Goal: Transaction & Acquisition: Purchase product/service

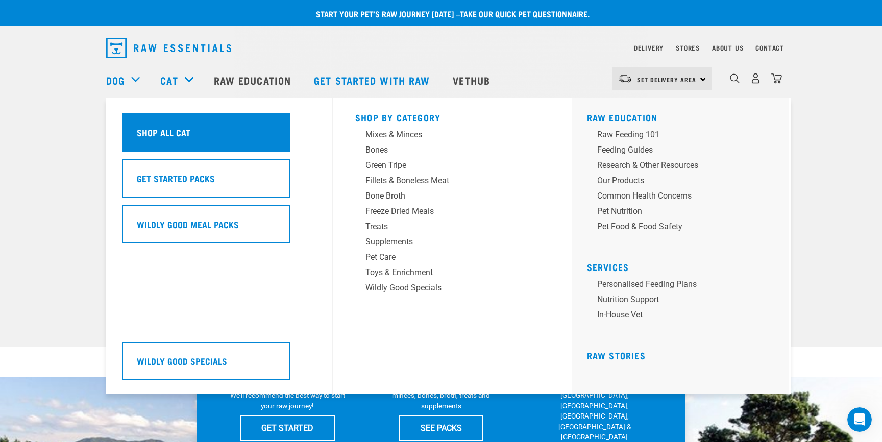
click at [179, 128] on h5 "Shop All Cat" at bounding box center [164, 132] width 54 height 13
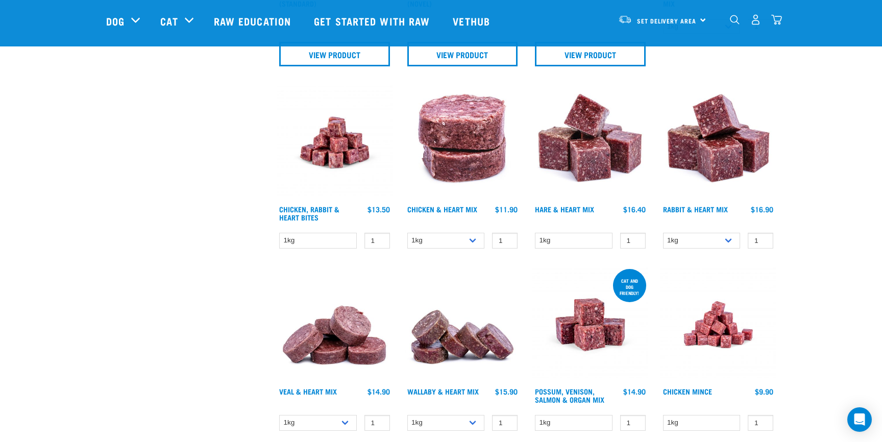
scroll to position [517, 0]
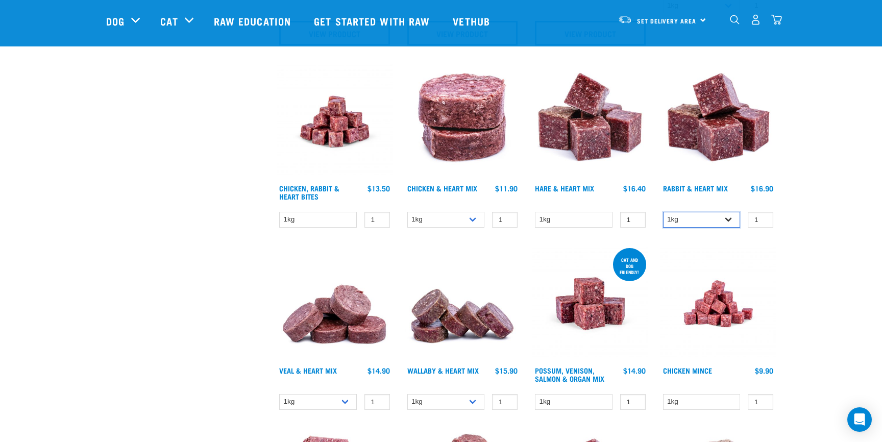
click at [734, 217] on select "1kg 3kg" at bounding box center [702, 220] width 78 height 16
click at [719, 131] on img at bounding box center [718, 122] width 116 height 116
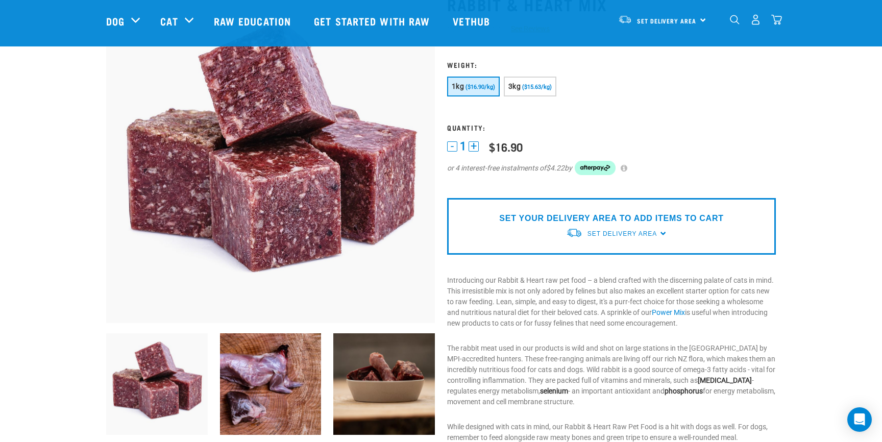
scroll to position [83, 0]
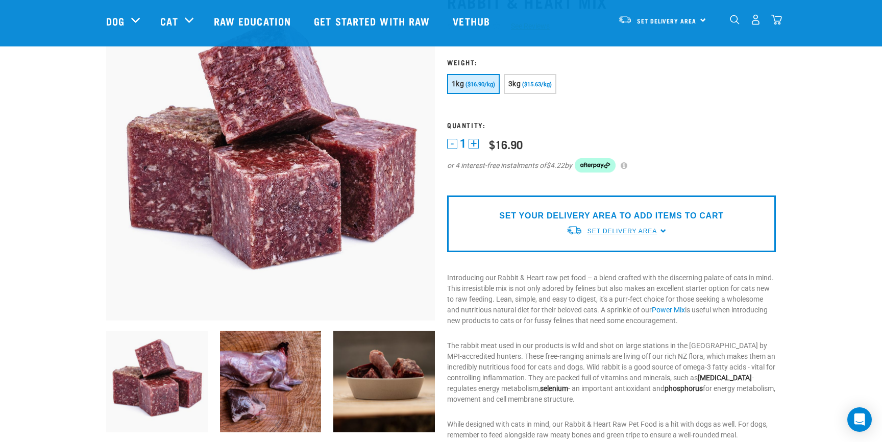
click at [617, 228] on span "Set Delivery Area" at bounding box center [621, 231] width 69 height 7
click at [671, 136] on form "1" at bounding box center [611, 121] width 329 height 127
click at [757, 21] on img "dropdown navigation" at bounding box center [755, 19] width 11 height 11
click at [754, 23] on img "dropdown navigation" at bounding box center [755, 19] width 11 height 11
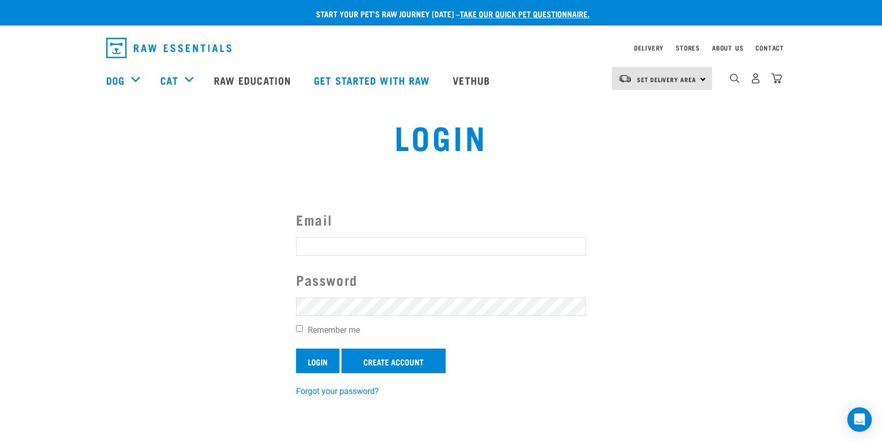
type input "orders@stamphappy.co.nz"
click at [312, 360] on input "Login" at bounding box center [317, 361] width 43 height 24
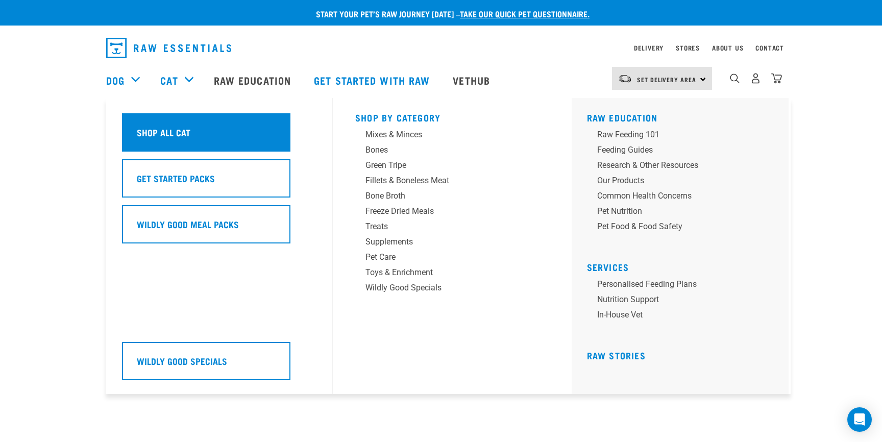
click at [177, 131] on h5 "Shop All Cat" at bounding box center [164, 132] width 54 height 13
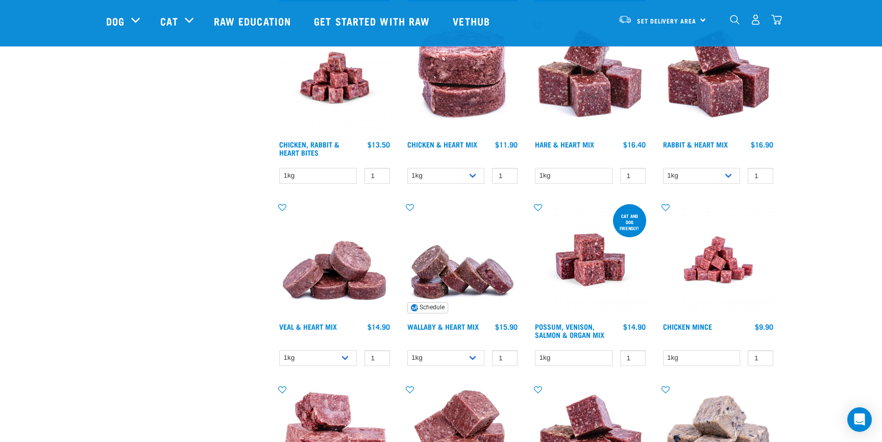
scroll to position [559, 0]
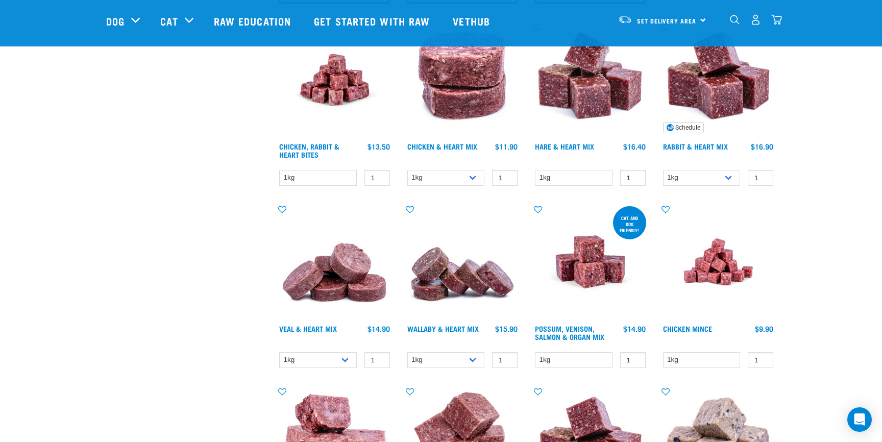
click at [715, 132] on img at bounding box center [718, 80] width 116 height 116
click at [732, 176] on select "1kg 3kg" at bounding box center [702, 178] width 78 height 16
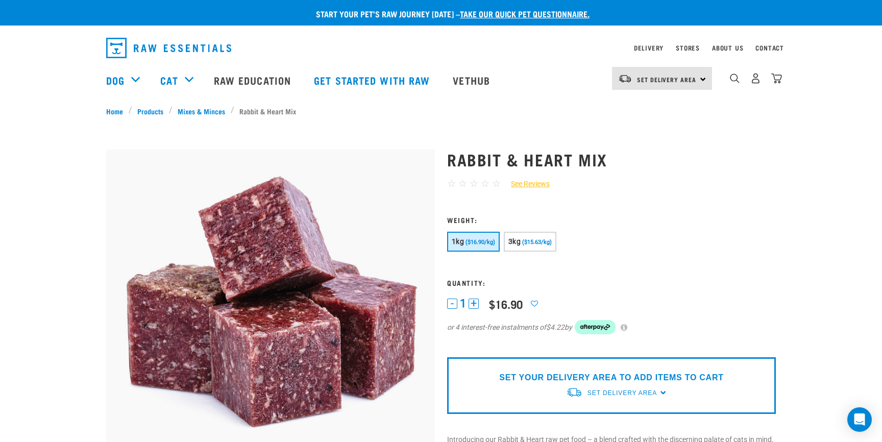
click at [701, 79] on div "Set Delivery Area North Island South Island" at bounding box center [662, 78] width 100 height 23
click at [660, 113] on link "[GEOGRAPHIC_DATA]" at bounding box center [661, 107] width 98 height 22
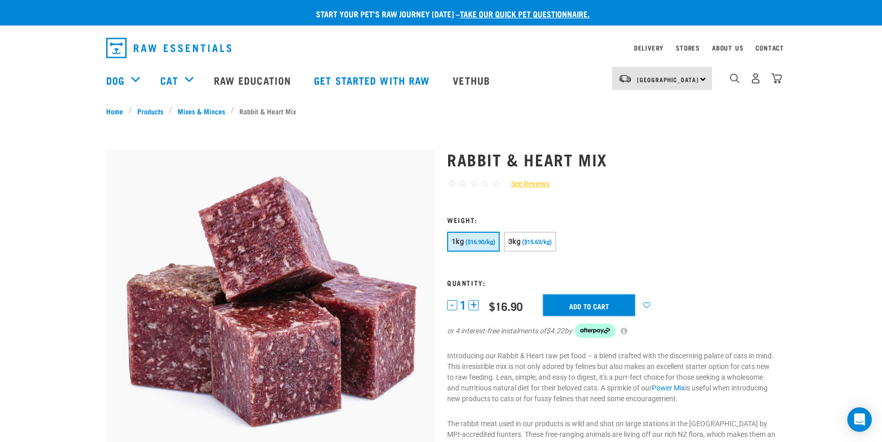
click at [585, 301] on input "Add to cart" at bounding box center [589, 305] width 92 height 21
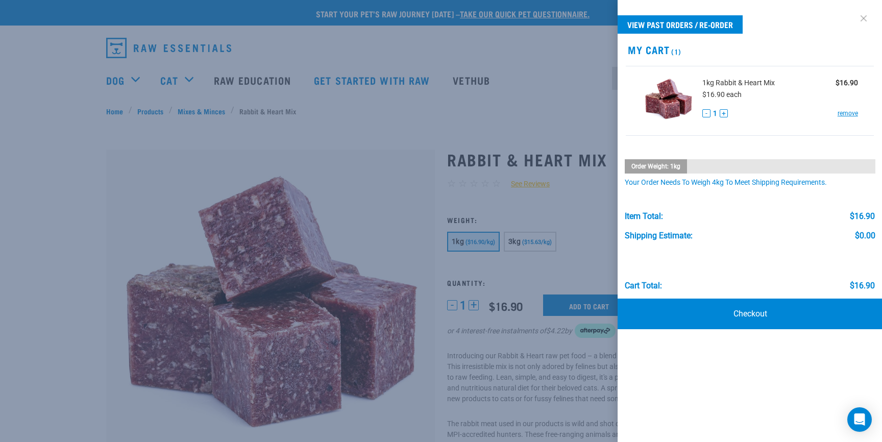
click at [862, 16] on link at bounding box center [863, 18] width 16 height 16
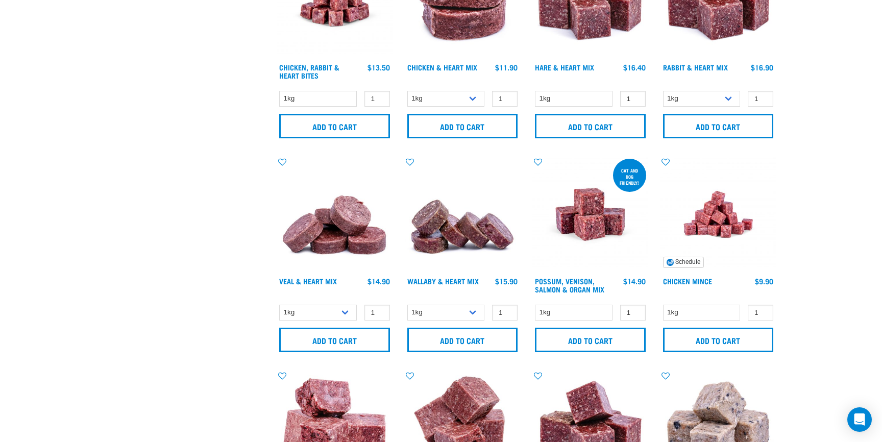
click at [721, 220] on img at bounding box center [718, 215] width 116 height 116
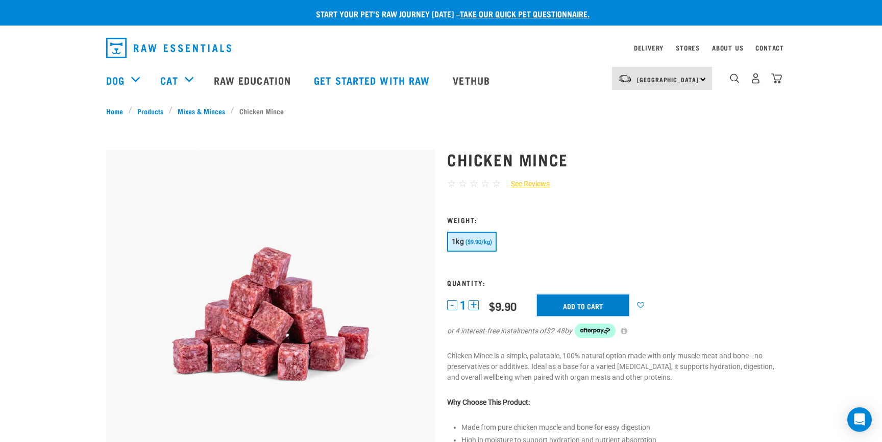
click at [598, 305] on input "Add to cart" at bounding box center [583, 305] width 92 height 21
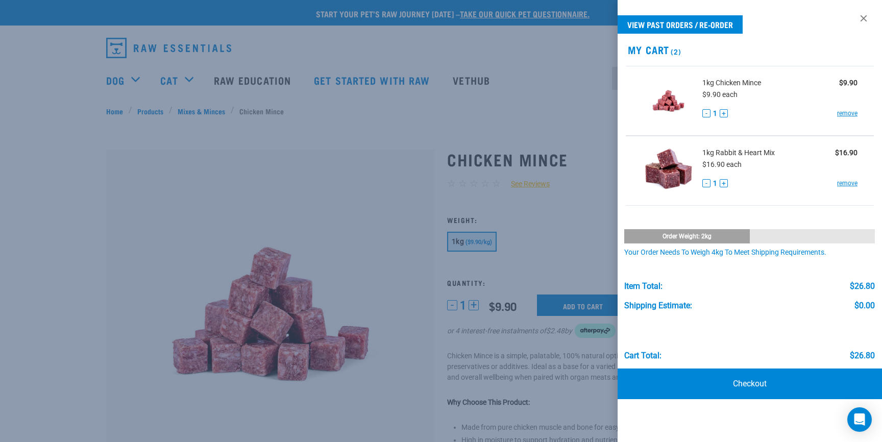
click at [591, 207] on div at bounding box center [441, 221] width 882 height 442
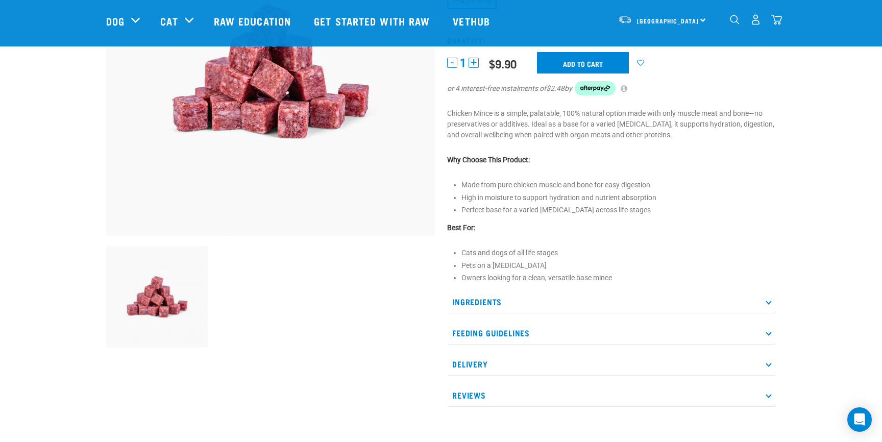
scroll to position [169, 0]
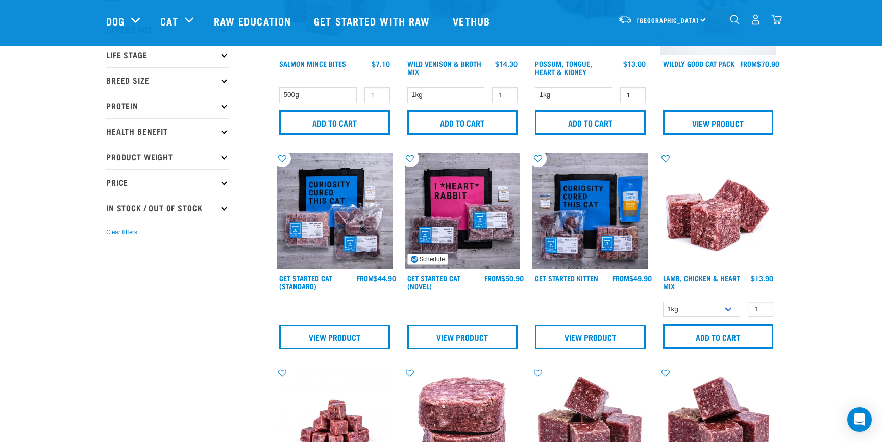
scroll to position [142, 0]
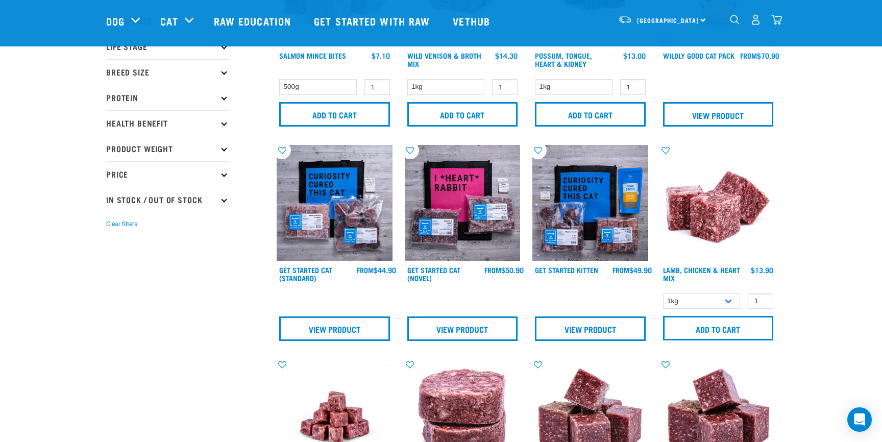
click at [220, 95] on p "Protein" at bounding box center [167, 98] width 122 height 26
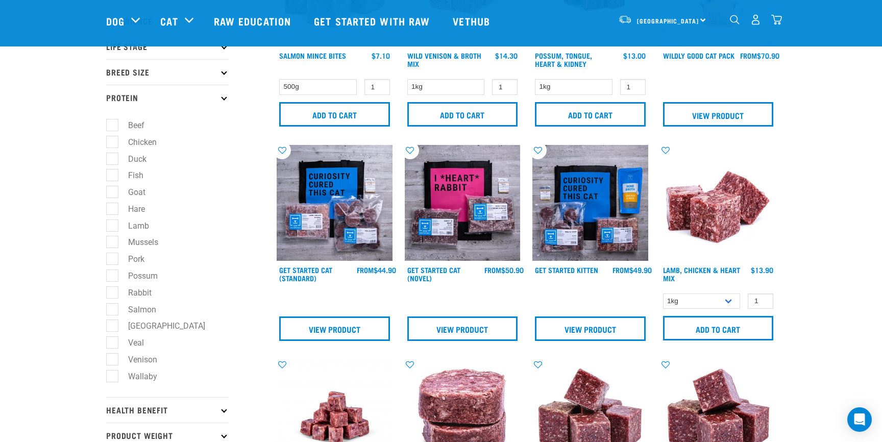
click at [112, 146] on label "Chicken" at bounding box center [136, 142] width 49 height 13
click at [108, 143] on input "Chicken" at bounding box center [109, 140] width 7 height 7
checkbox input "true"
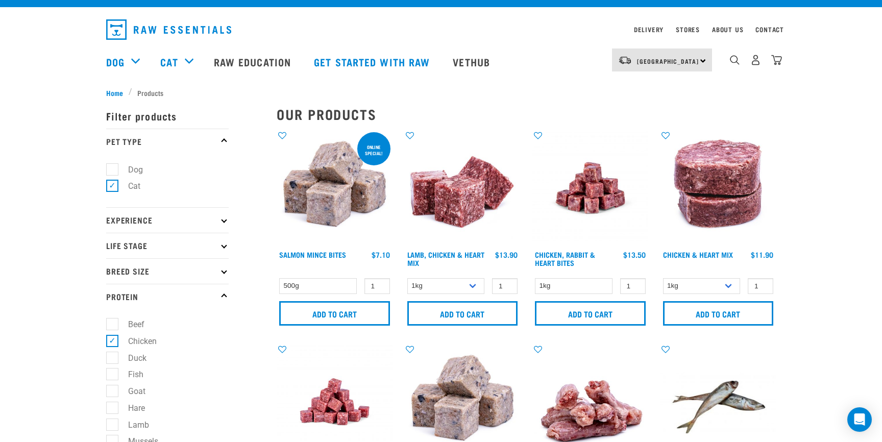
scroll to position [10, 0]
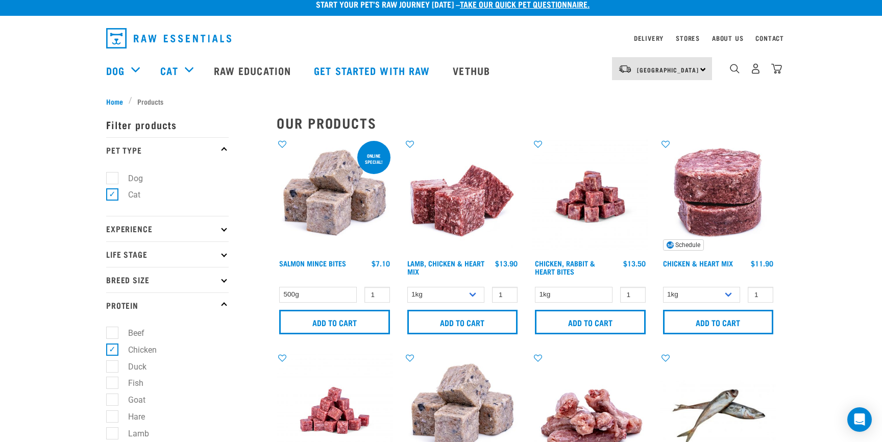
click at [709, 205] on img at bounding box center [718, 197] width 116 height 116
click at [724, 224] on img at bounding box center [718, 197] width 116 height 116
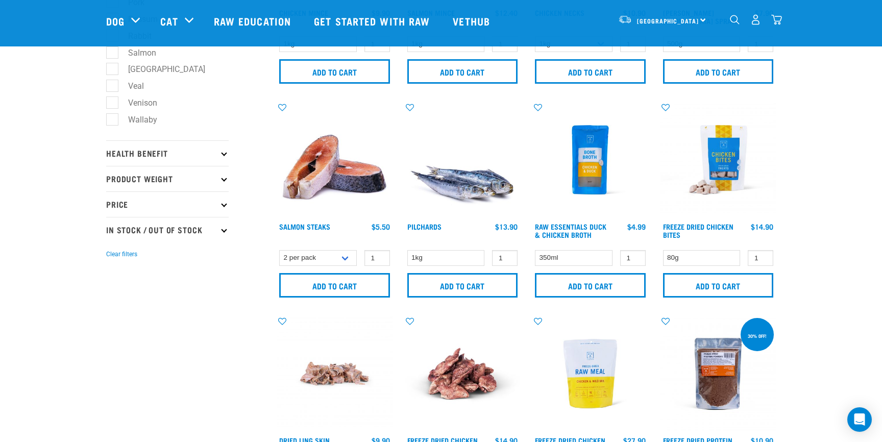
scroll to position [404, 0]
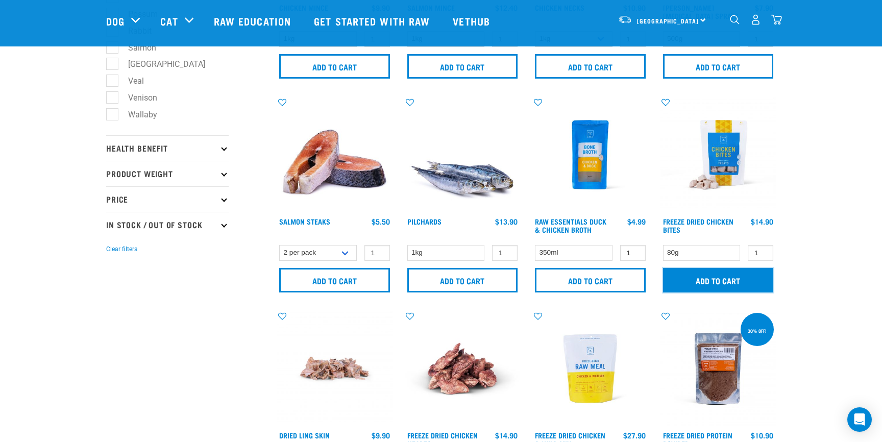
click at [740, 281] on input "Add to cart" at bounding box center [718, 280] width 111 height 24
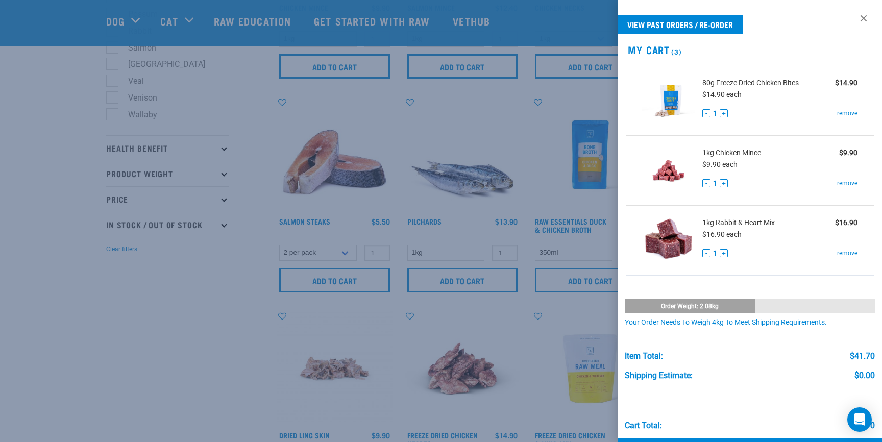
click at [864, 17] on link at bounding box center [863, 18] width 16 height 16
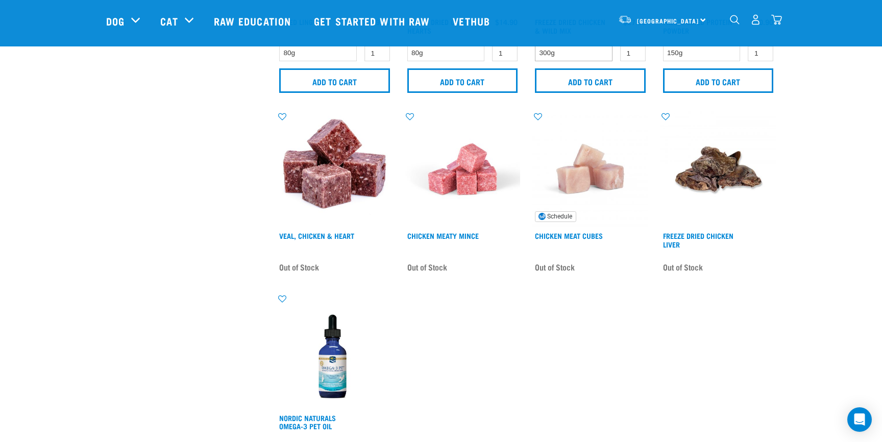
scroll to position [822, 0]
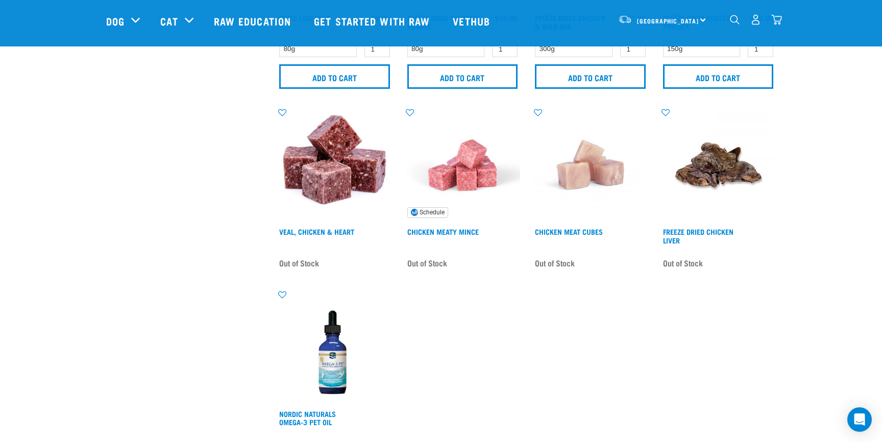
click at [472, 178] on img at bounding box center [463, 165] width 116 height 116
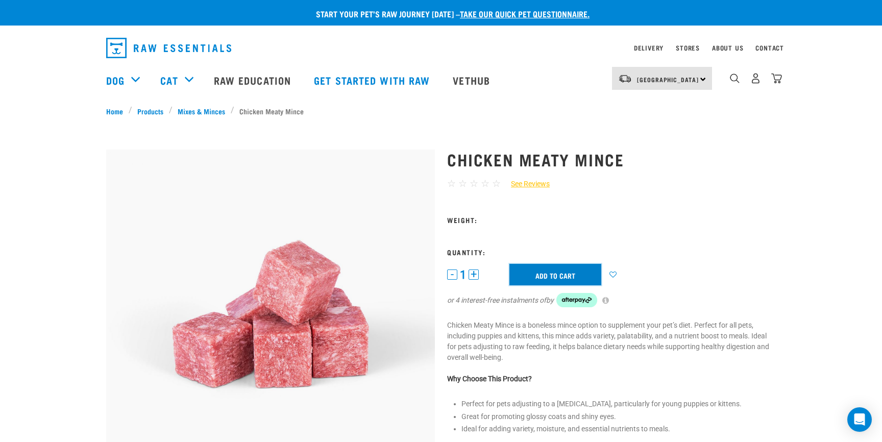
click at [554, 280] on input "Add to cart" at bounding box center [555, 274] width 92 height 21
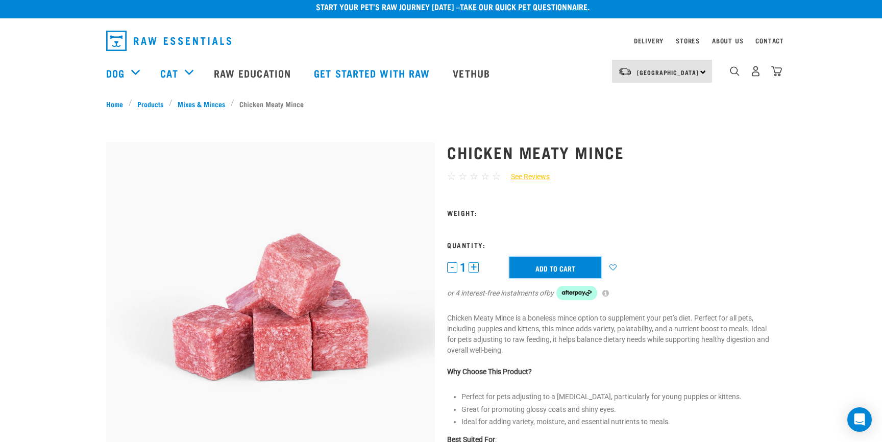
scroll to position [7, 0]
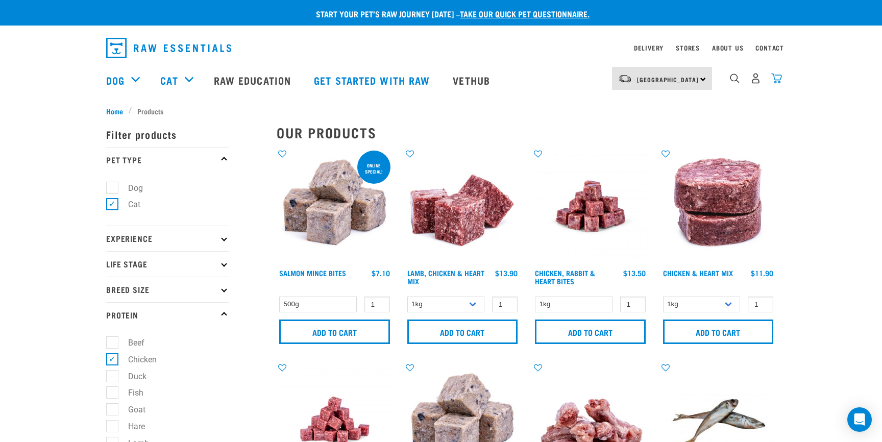
click at [775, 76] on img "dropdown navigation" at bounding box center [776, 78] width 11 height 11
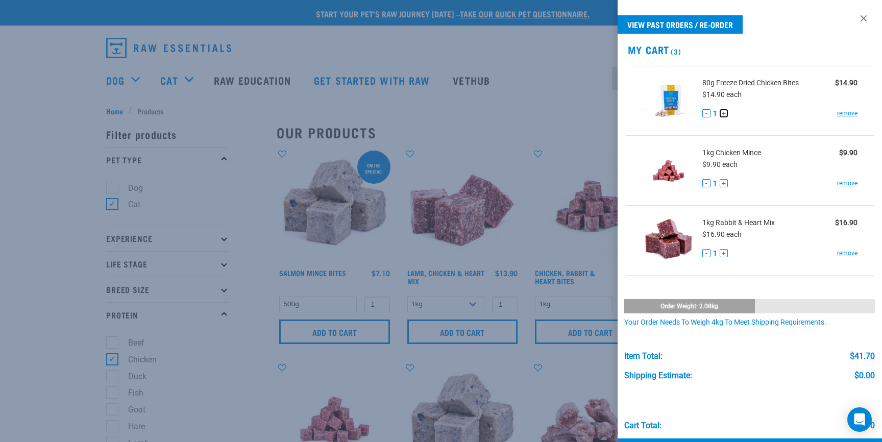
click at [725, 115] on button "+" at bounding box center [724, 113] width 8 height 8
click at [720, 253] on button "+" at bounding box center [724, 253] width 8 height 8
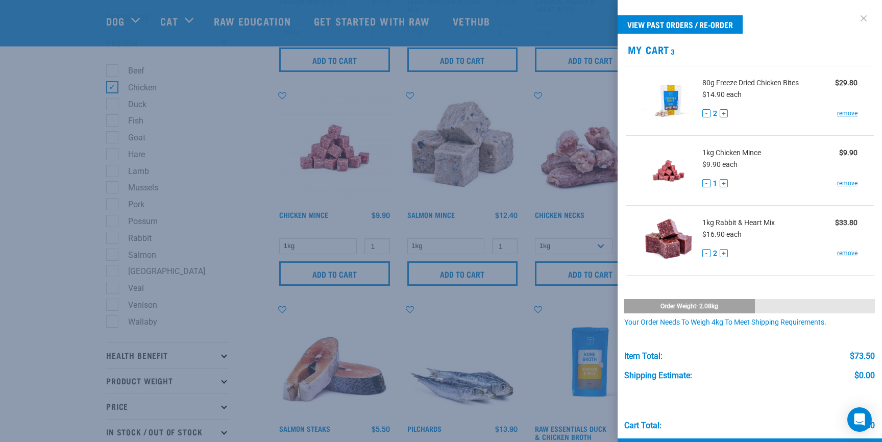
click at [862, 16] on link at bounding box center [863, 18] width 16 height 16
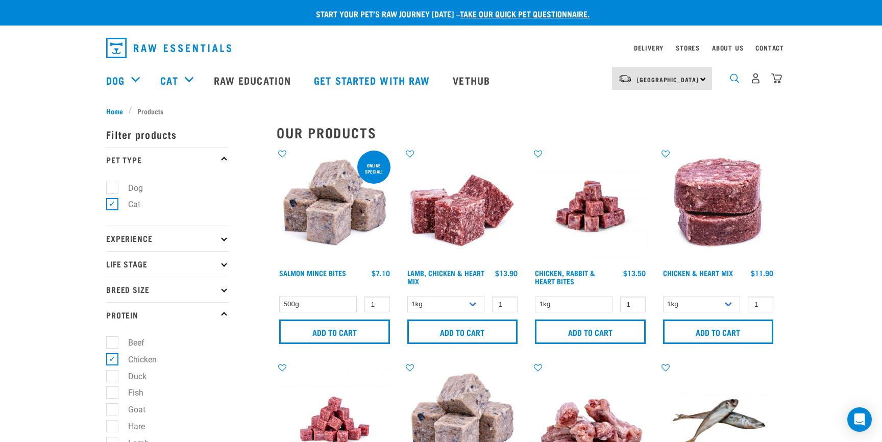
click at [733, 80] on img "dropdown navigation" at bounding box center [735, 78] width 10 height 10
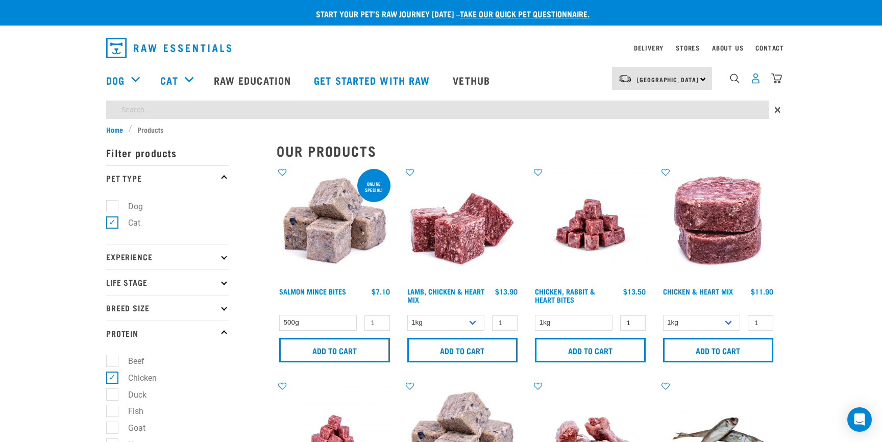
drag, startPoint x: 733, startPoint y: 80, endPoint x: 757, endPoint y: 79, distance: 24.0
click at [733, 80] on img "dropdown navigation" at bounding box center [735, 78] width 10 height 10
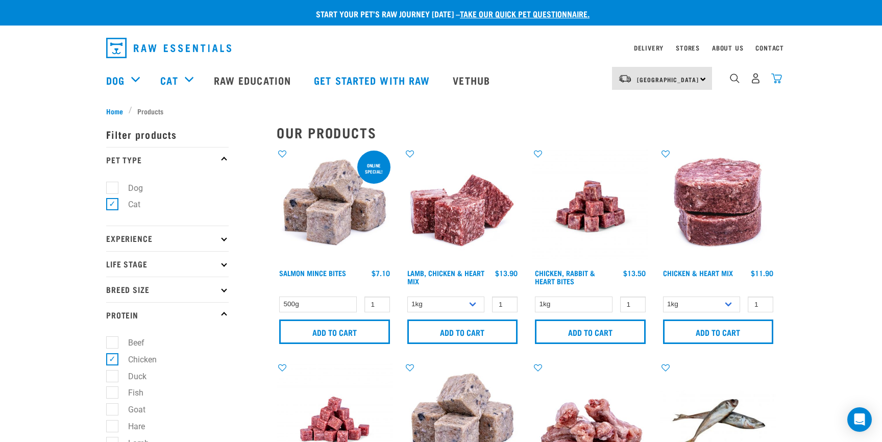
click at [779, 79] on img "dropdown navigation" at bounding box center [776, 78] width 11 height 11
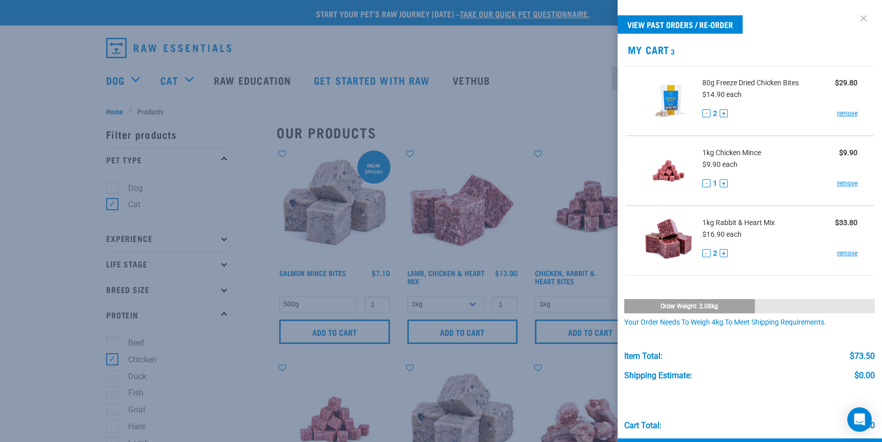
click at [865, 18] on link at bounding box center [863, 18] width 16 height 16
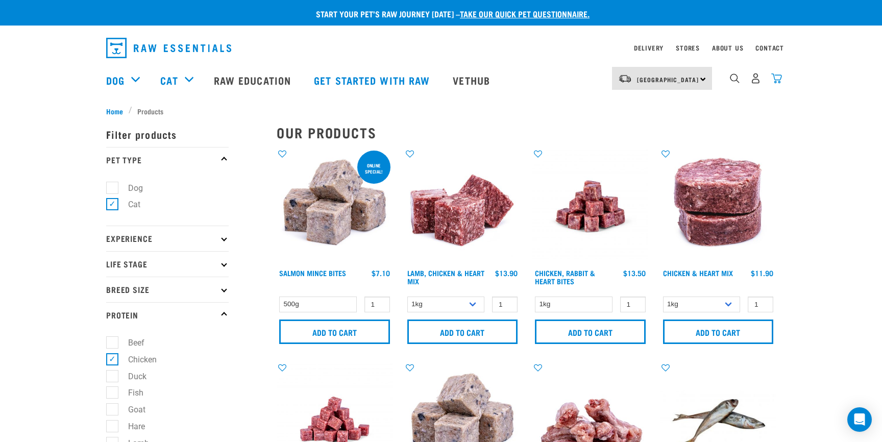
click at [774, 81] on img "dropdown navigation" at bounding box center [776, 78] width 11 height 11
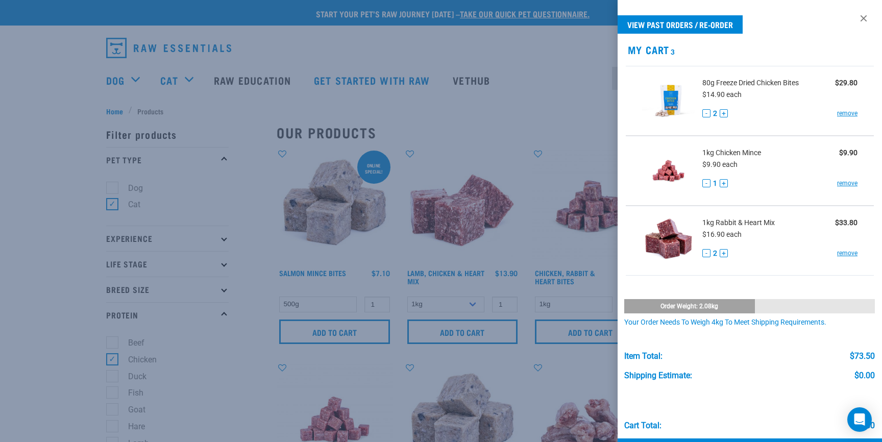
scroll to position [39, 0]
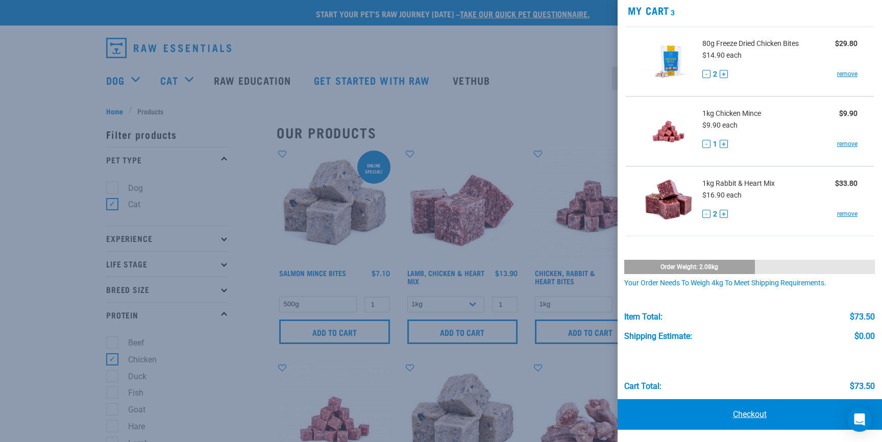
click at [734, 425] on link "Checkout" at bounding box center [750, 414] width 264 height 31
click at [734, 419] on link "Checkout" at bounding box center [750, 414] width 264 height 31
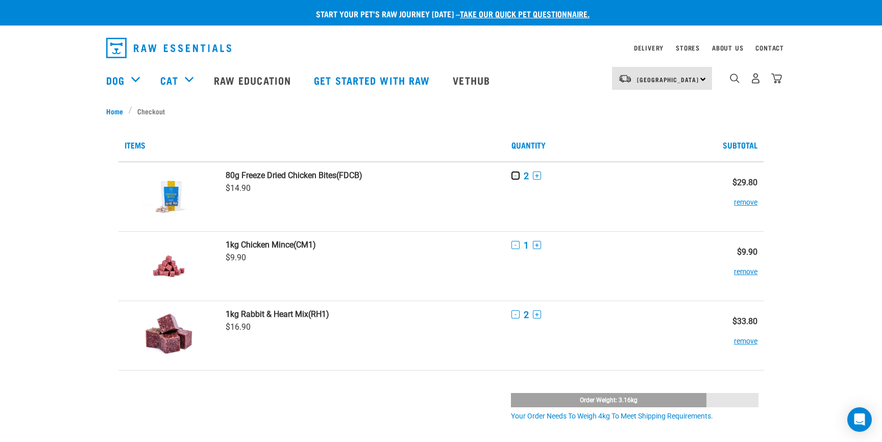
click at [515, 177] on button "-" at bounding box center [515, 175] width 8 height 8
click at [537, 314] on button "+" at bounding box center [537, 314] width 8 height 8
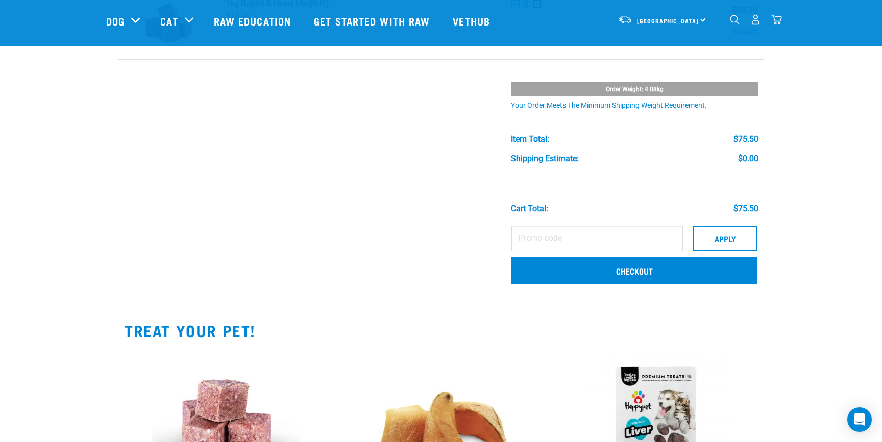
scroll to position [236, 0]
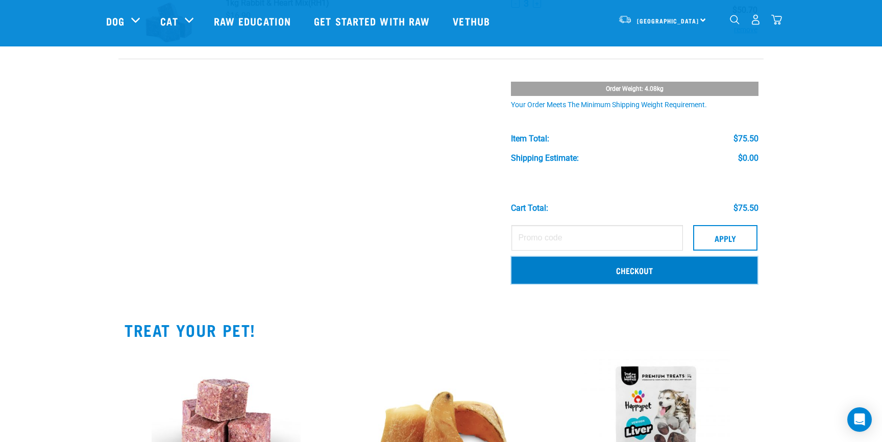
click at [643, 272] on link "Checkout" at bounding box center [634, 270] width 246 height 27
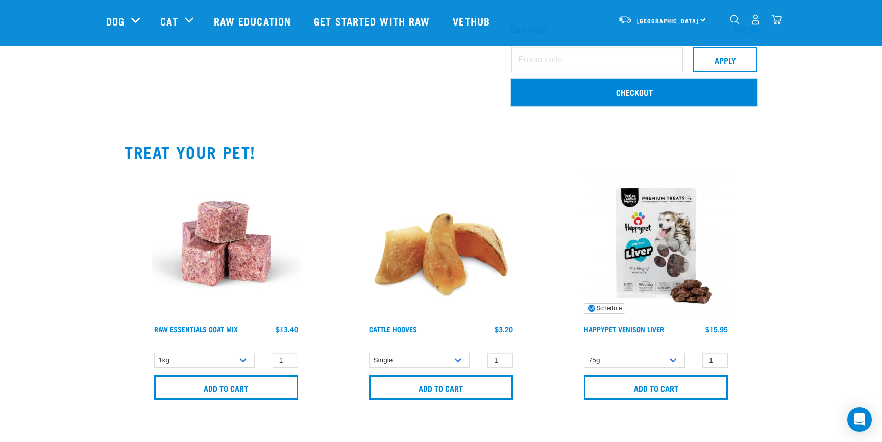
scroll to position [446, 0]
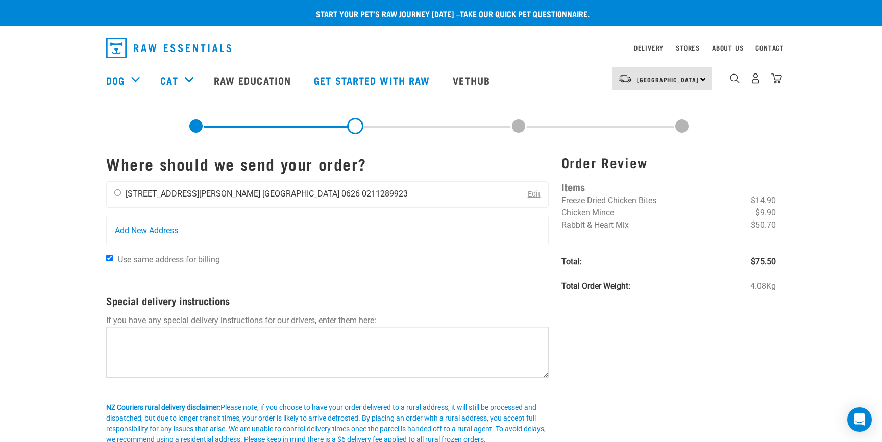
click at [115, 191] on input "radio" at bounding box center [117, 192] width 7 height 7
radio input "true"
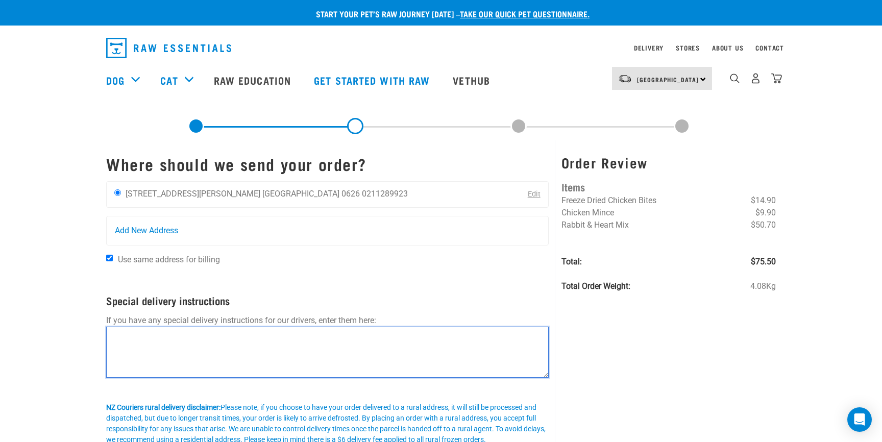
click at [213, 349] on textarea at bounding box center [327, 352] width 443 height 51
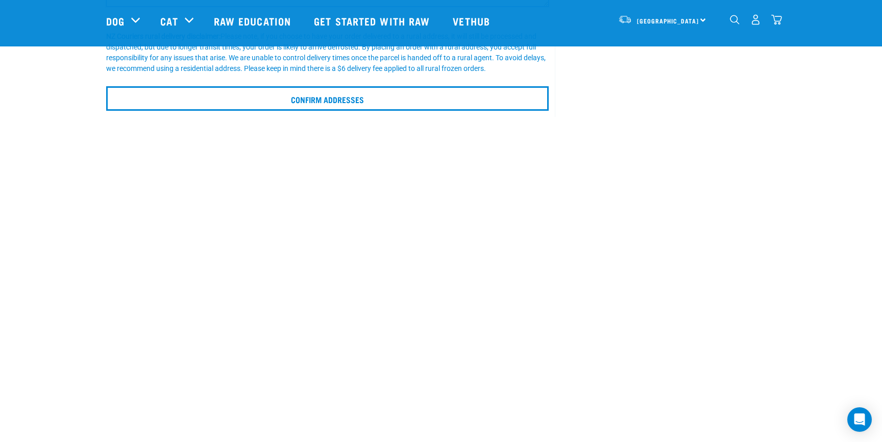
scroll to position [307, 0]
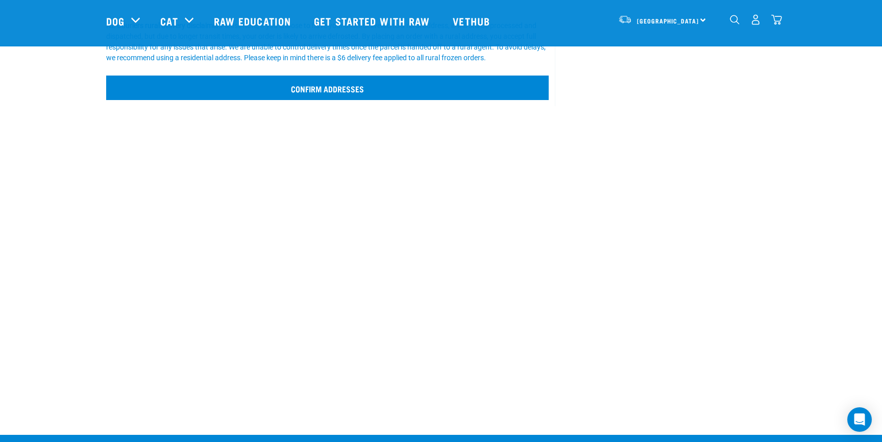
type textarea "leave at the front door, but do not block the pet door"
click at [361, 87] on input "Confirm addresses" at bounding box center [327, 88] width 443 height 24
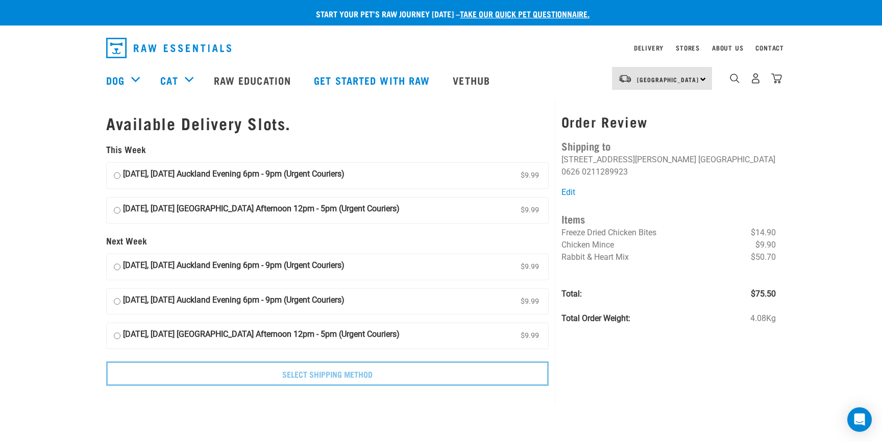
click at [116, 210] on input "16 August, Saturday Auckland Afternoon 12pm - 5pm (Urgent Couriers) $9.99" at bounding box center [117, 210] width 7 height 15
radio input "true"
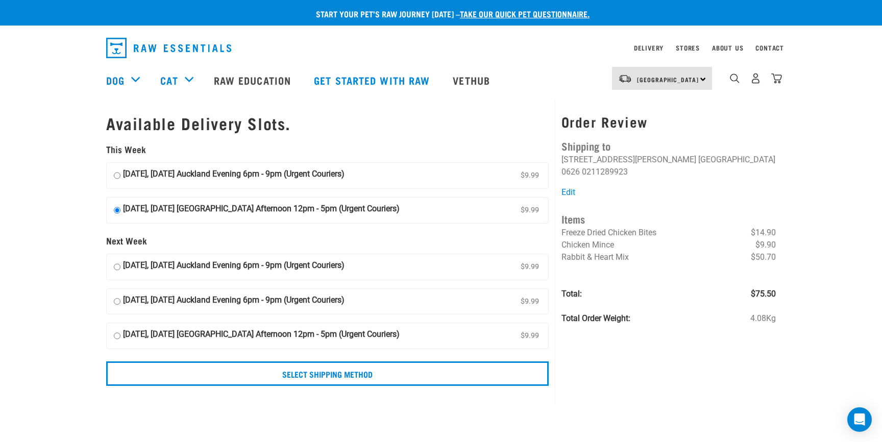
drag, startPoint x: 117, startPoint y: 177, endPoint x: 115, endPoint y: 186, distance: 9.3
click at [116, 177] on input "15 August, Friday Auckland Evening 6pm - 9pm (Urgent Couriers) $9.99" at bounding box center [117, 175] width 7 height 15
radio input "true"
click at [282, 358] on form "This Week 15 August, Friday Auckland Evening 6pm - 9pm (Urgent Couriers) $9.99 …" at bounding box center [327, 264] width 443 height 241
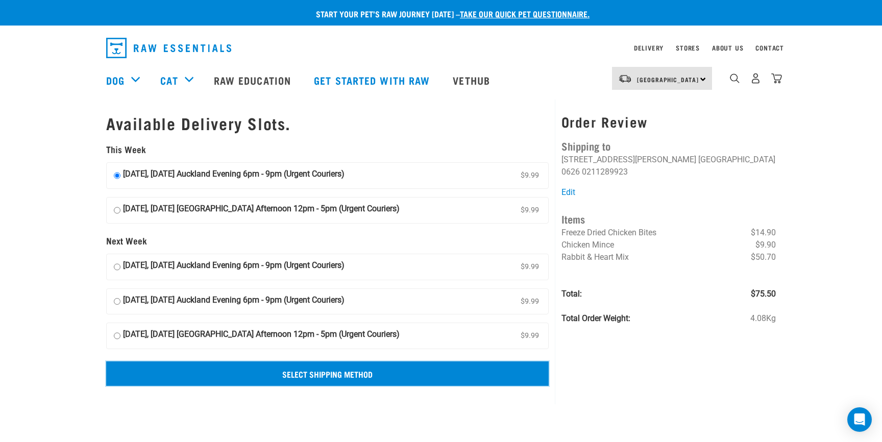
click at [291, 370] on input "Select Shipping Method" at bounding box center [327, 373] width 443 height 24
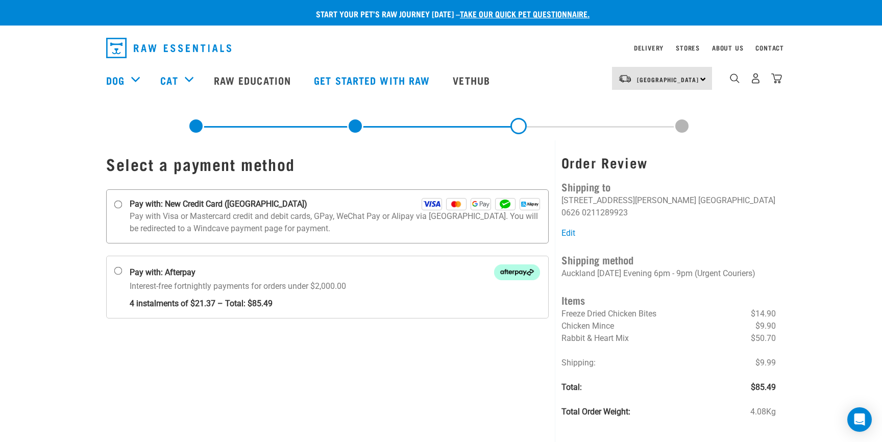
click at [117, 205] on input "Pay with: New Credit Card ([GEOGRAPHIC_DATA])" at bounding box center [118, 205] width 8 height 8
radio input "true"
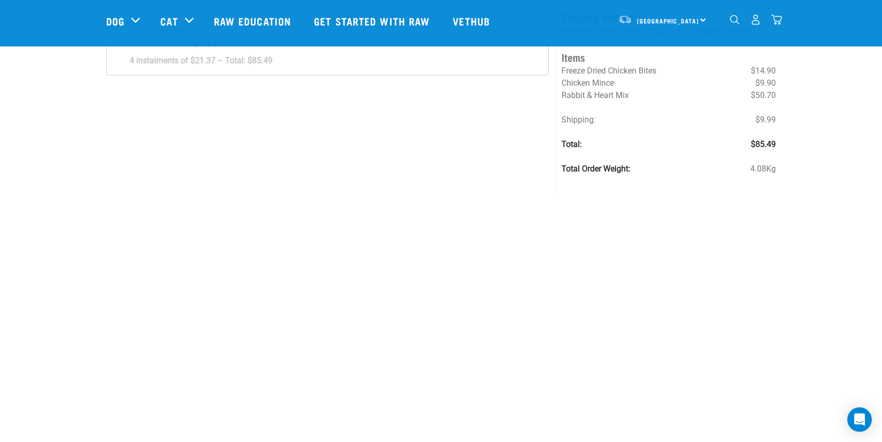
scroll to position [169, 0]
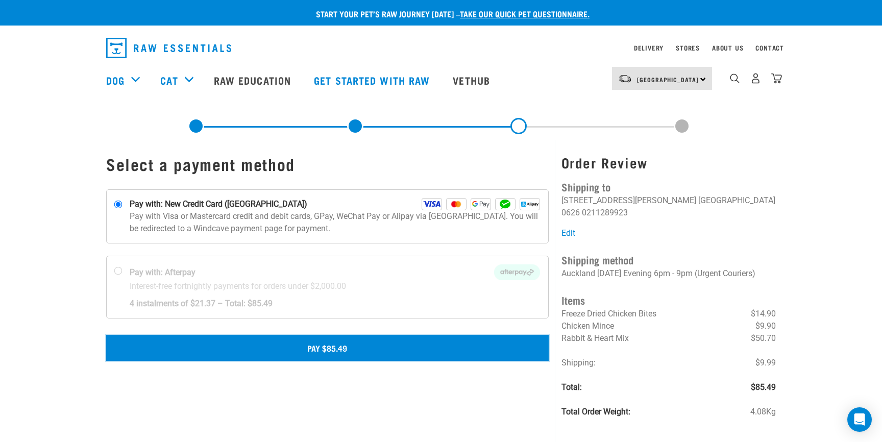
click at [327, 354] on button "Pay $85.49" at bounding box center [327, 348] width 443 height 26
